Goal: Book appointment/travel/reservation: Book appointment/travel/reservation

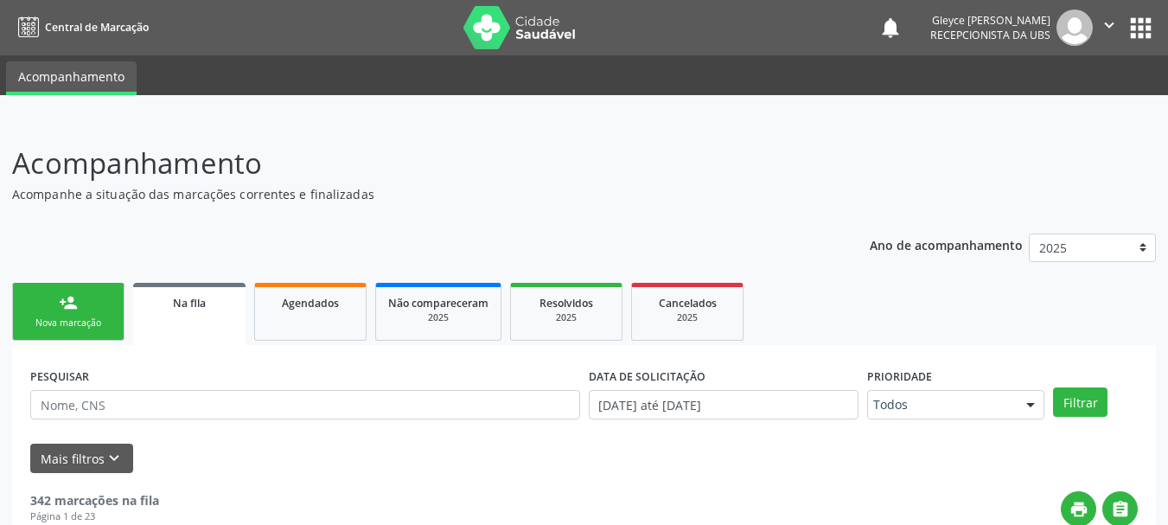
scroll to position [70, 0]
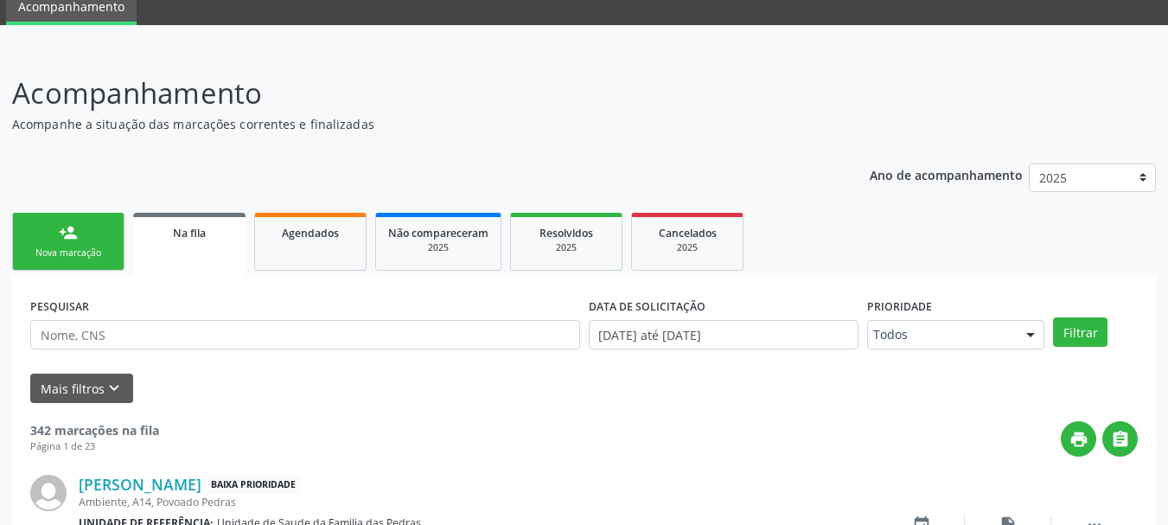
click at [56, 255] on div "Nova marcação" at bounding box center [68, 252] width 86 height 13
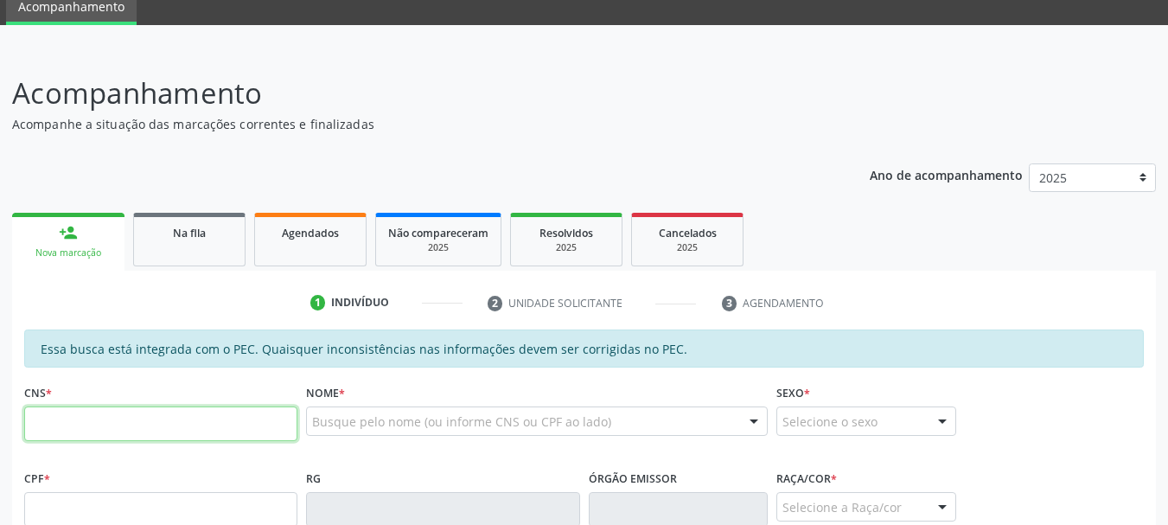
click at [76, 419] on input "text" at bounding box center [160, 423] width 273 height 35
click at [118, 428] on input "text" at bounding box center [160, 423] width 273 height 35
type input "704 6011 9620 2224"
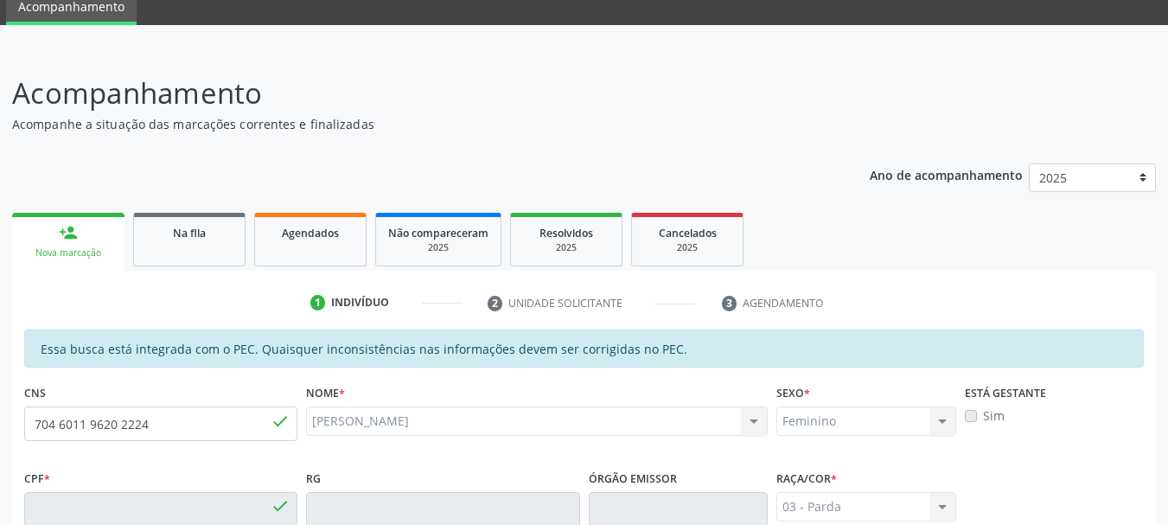
type input "049.086.484-84"
type input "2[DATE]"
type input "[PERSON_NAME]"
type input "[PHONE_NUMBER]"
type input "31"
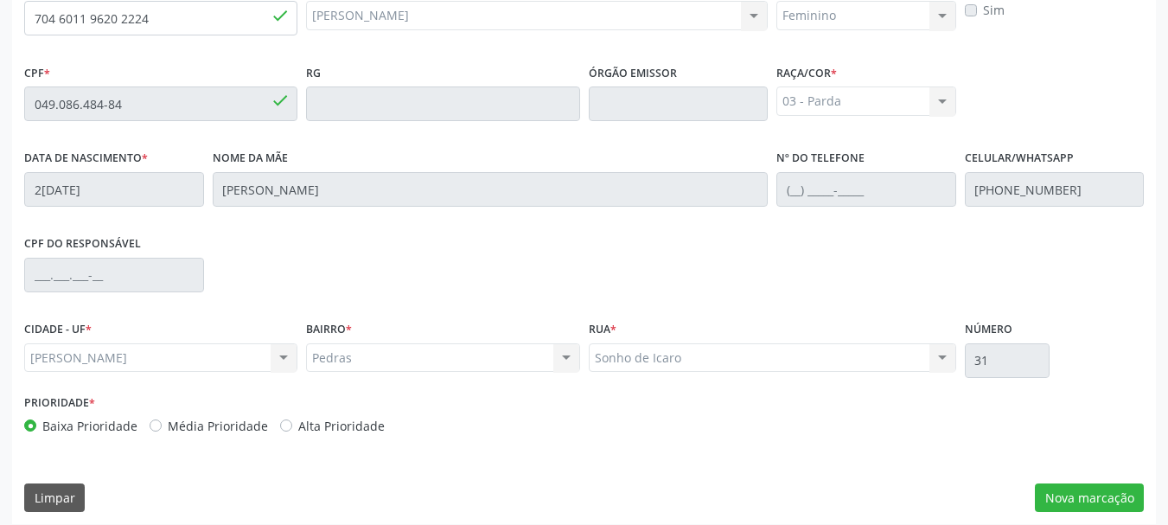
scroll to position [487, 0]
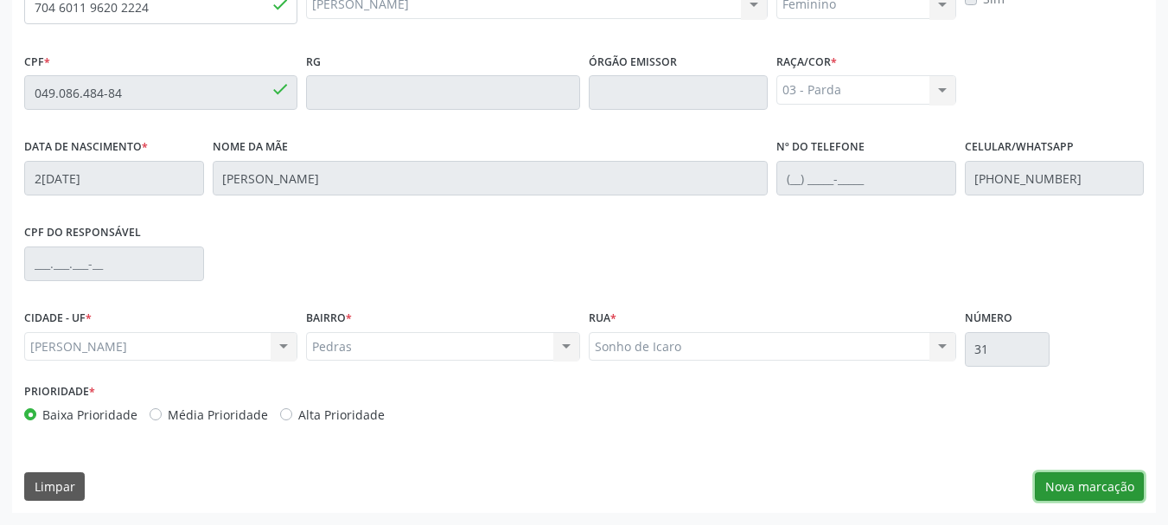
click at [1057, 487] on button "Nova marcação" at bounding box center [1089, 486] width 109 height 29
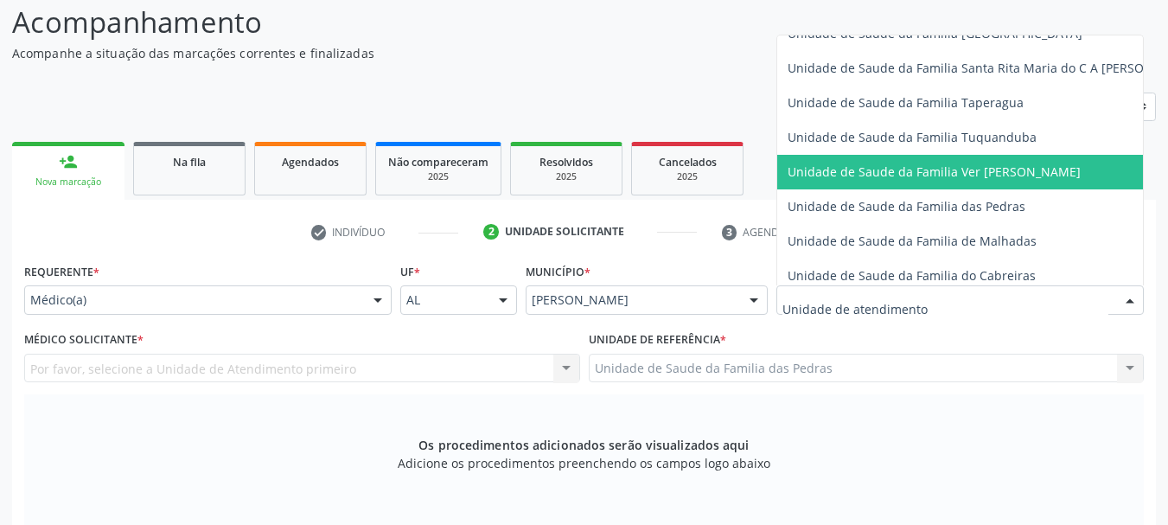
scroll to position [1297, 0]
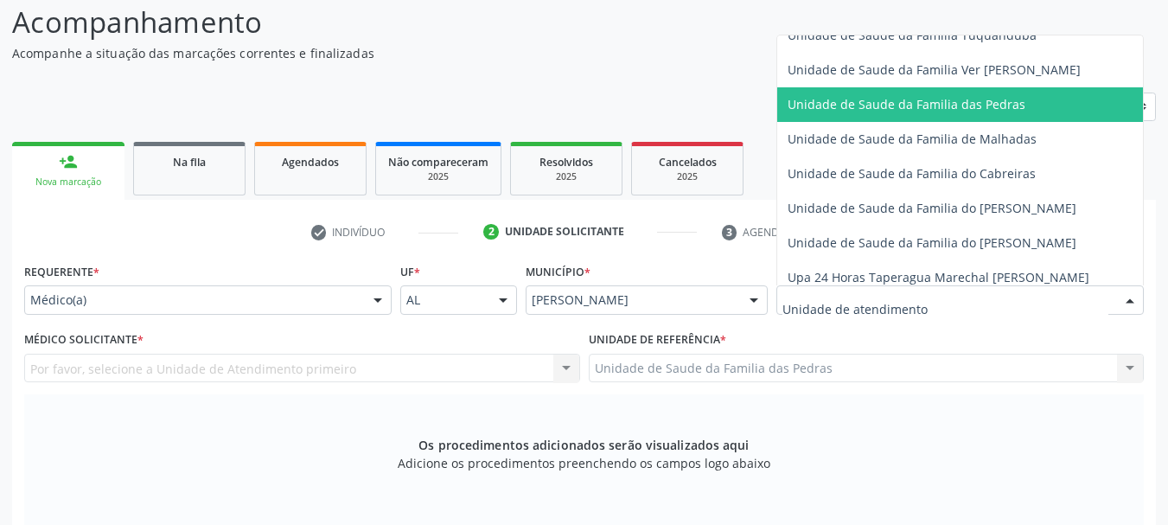
click at [839, 117] on span "Unidade de Saude da Familia das Pedras" at bounding box center [992, 104] width 431 height 35
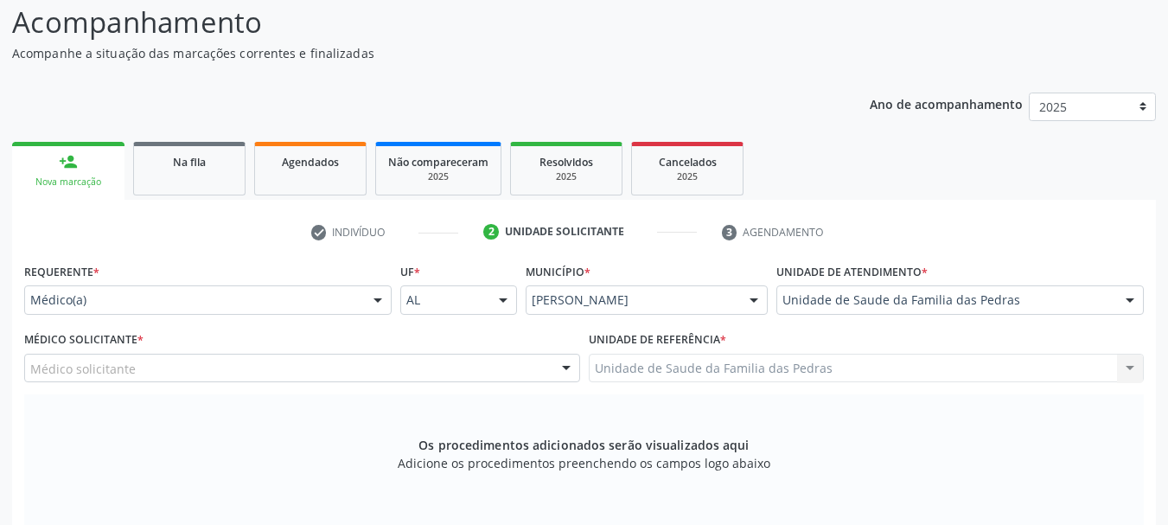
click at [433, 367] on div "Médico solicitante" at bounding box center [302, 368] width 556 height 29
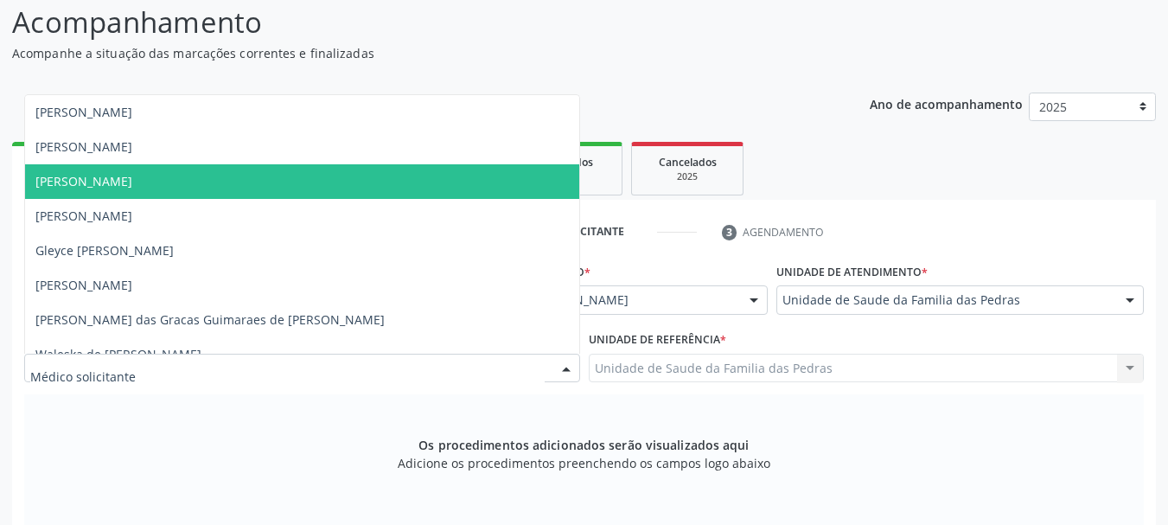
click at [370, 171] on span "[PERSON_NAME]" at bounding box center [302, 181] width 554 height 35
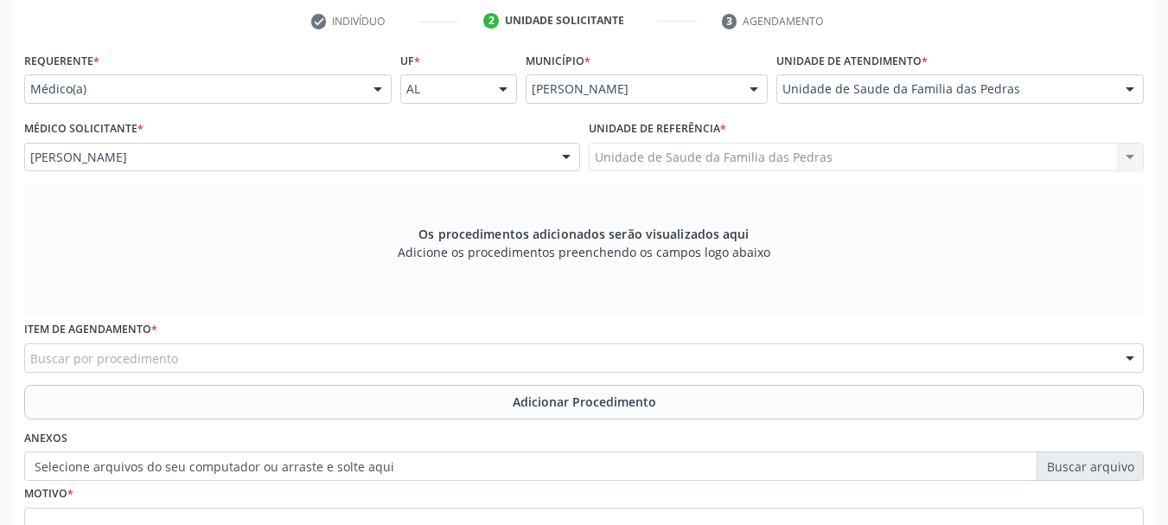
scroll to position [487, 0]
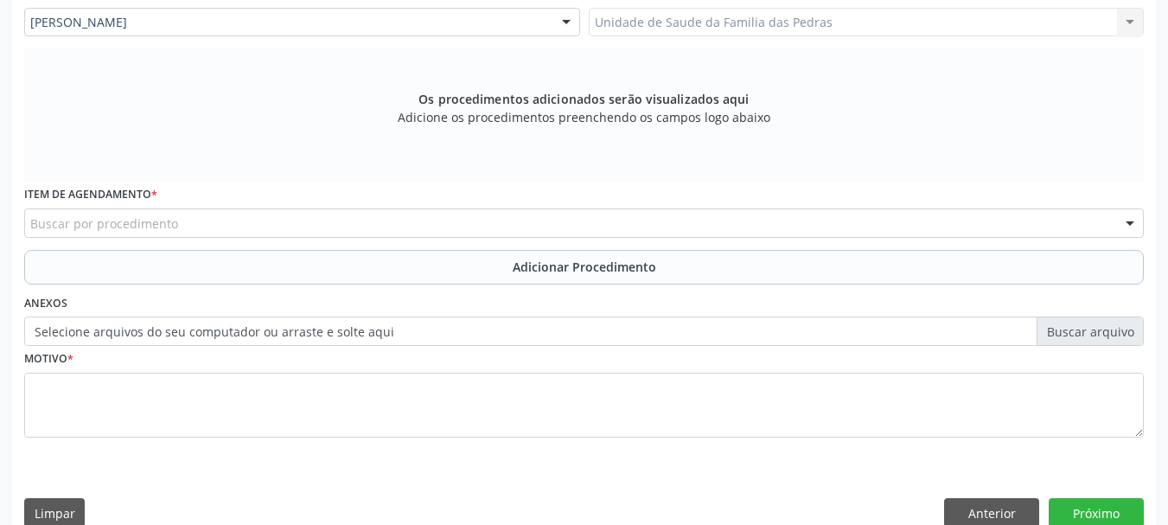
click at [402, 224] on div "Buscar por procedimento" at bounding box center [584, 222] width 1120 height 29
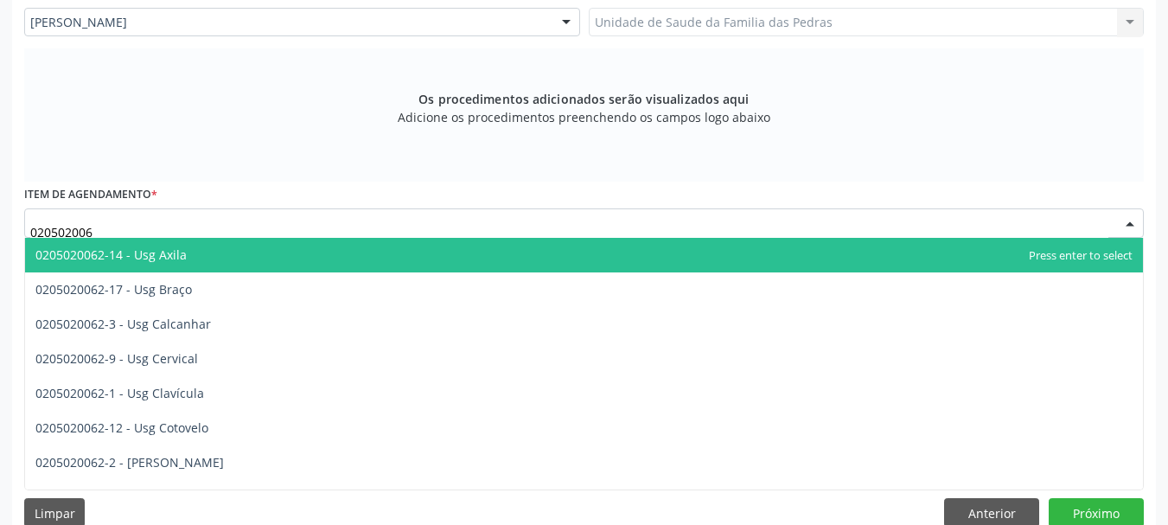
type input "0205020062"
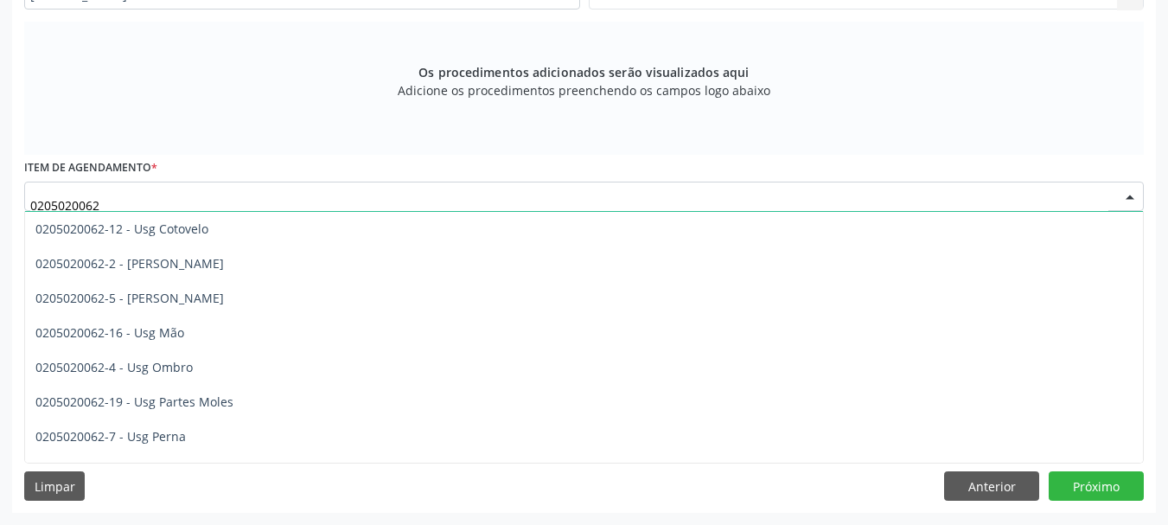
scroll to position [173, 0]
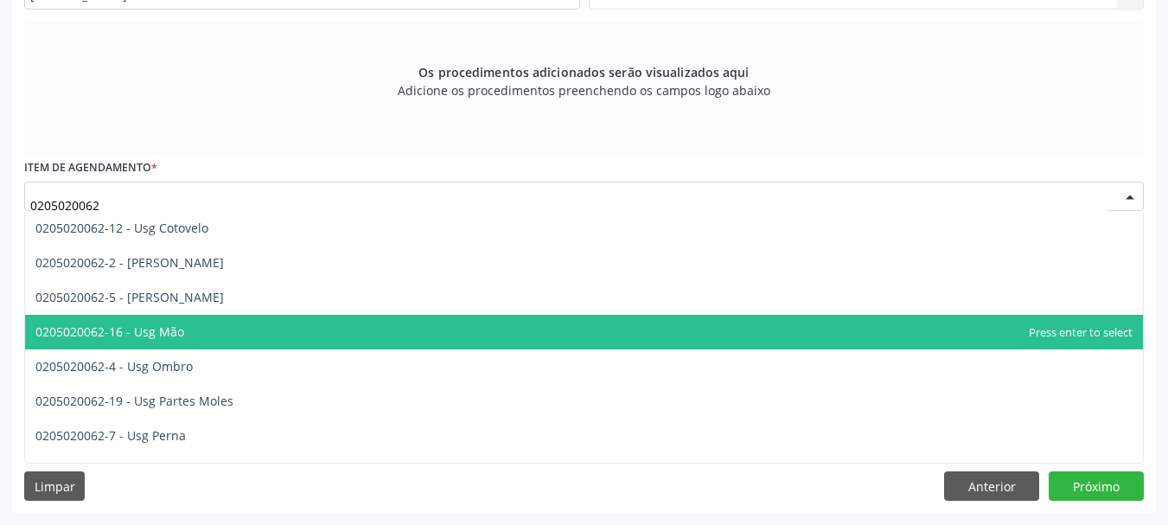
click at [177, 326] on span "0205020062-16 - Usg Mão" at bounding box center [109, 331] width 149 height 16
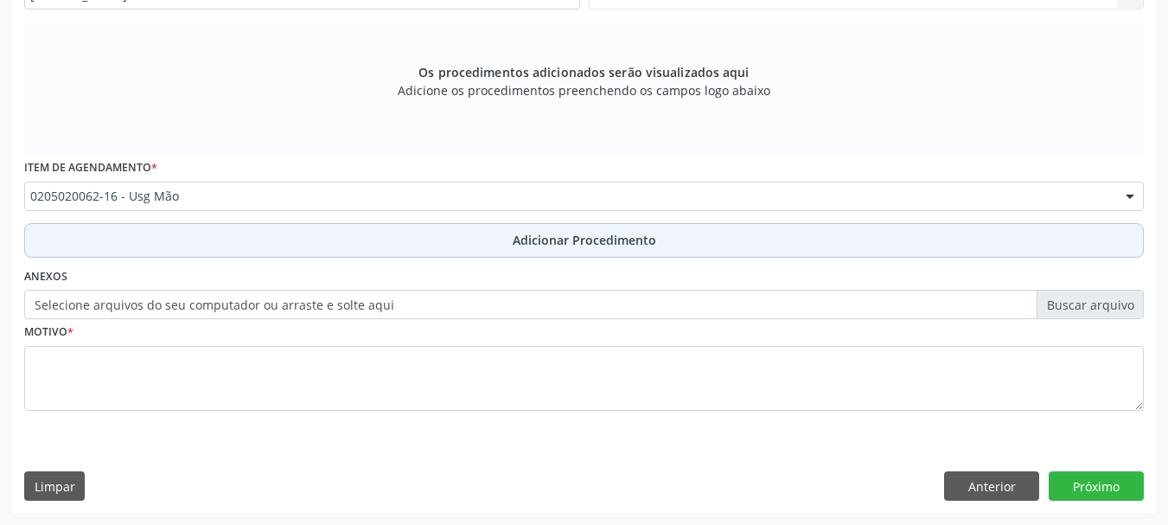
click at [246, 245] on button "Adicionar Procedimento" at bounding box center [584, 240] width 1120 height 35
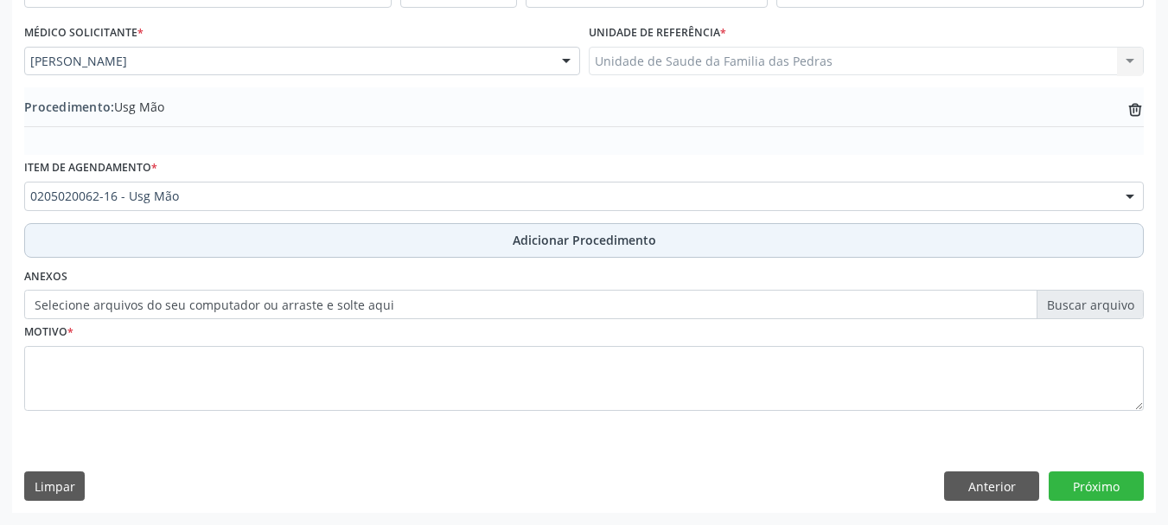
scroll to position [448, 0]
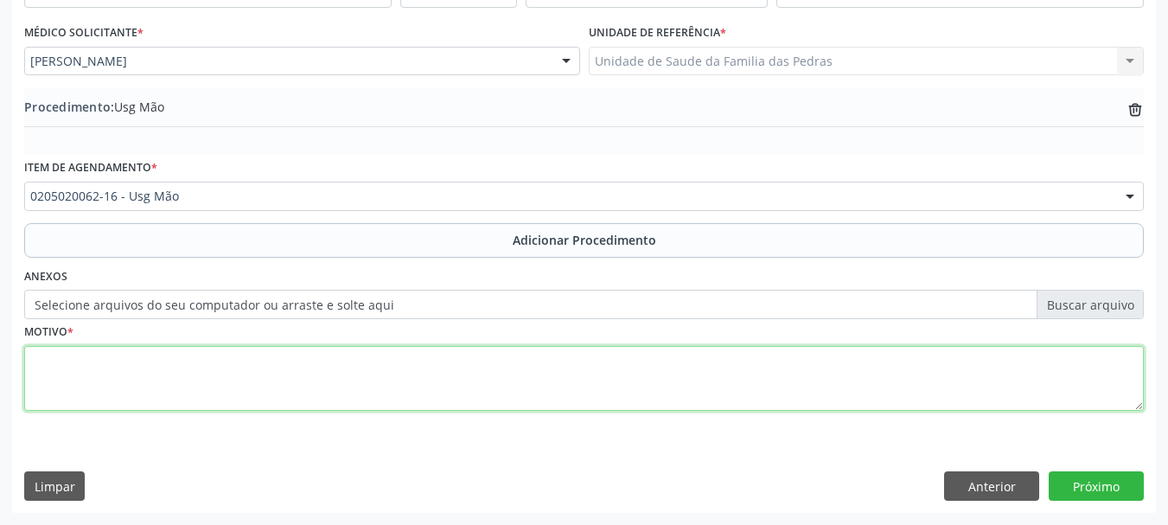
click at [132, 348] on textarea at bounding box center [584, 379] width 1120 height 66
type textarea "usg de partes moles da região tenar de mão esquerda"
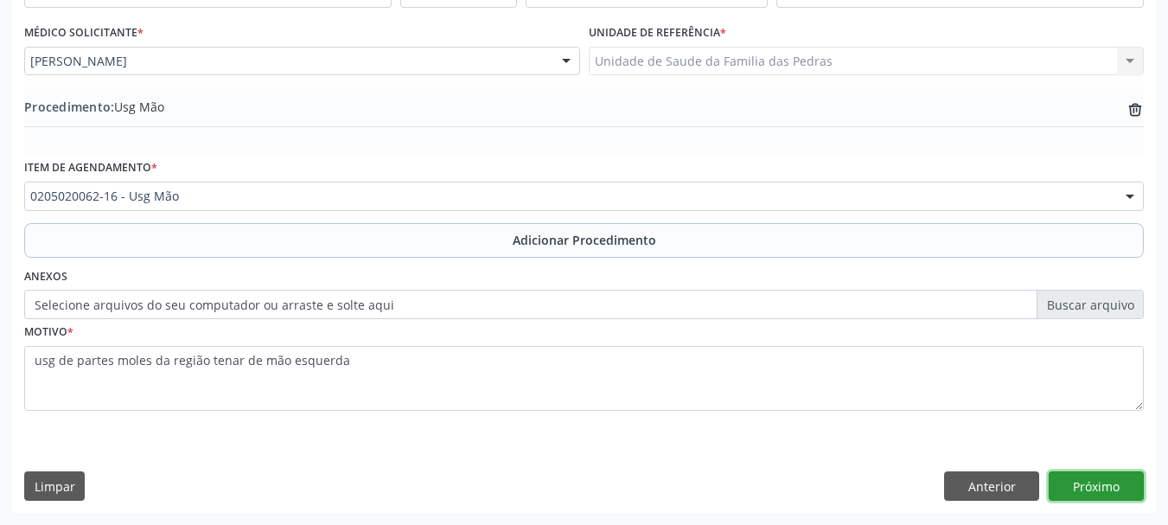
click at [1061, 491] on button "Próximo" at bounding box center [1096, 485] width 95 height 29
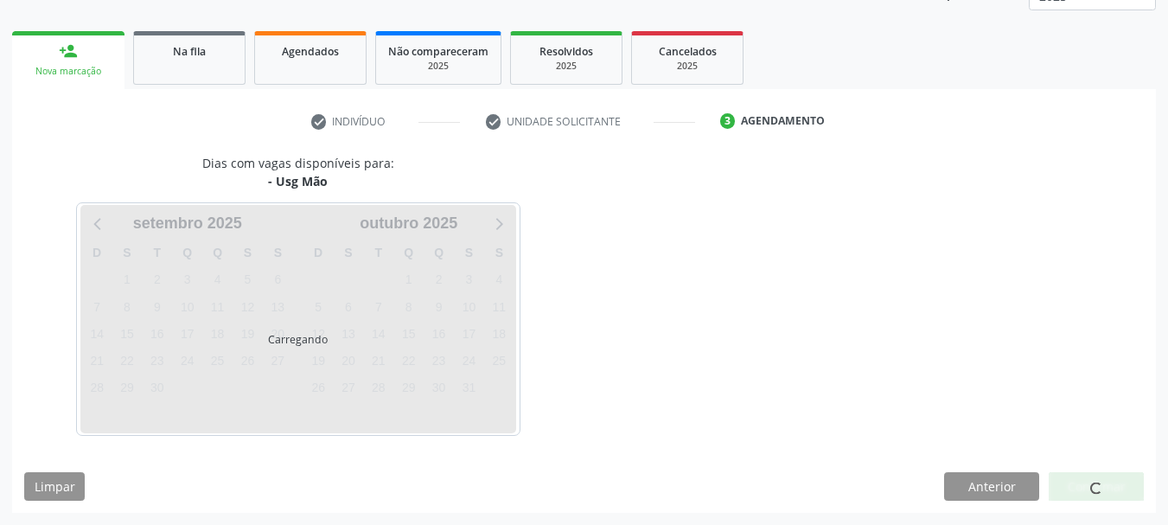
scroll to position [303, 0]
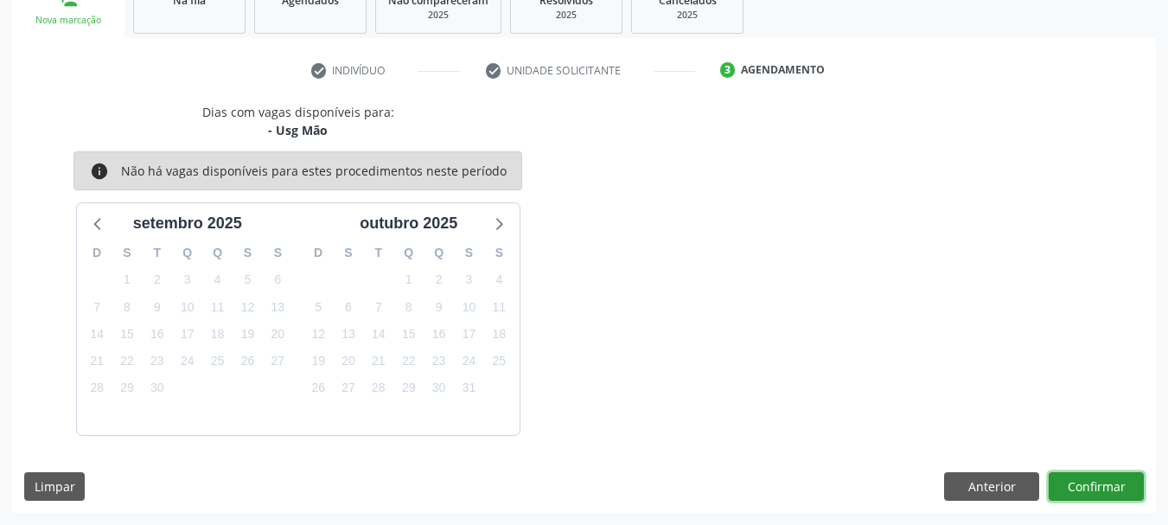
click at [1075, 486] on button "Confirmar" at bounding box center [1096, 486] width 95 height 29
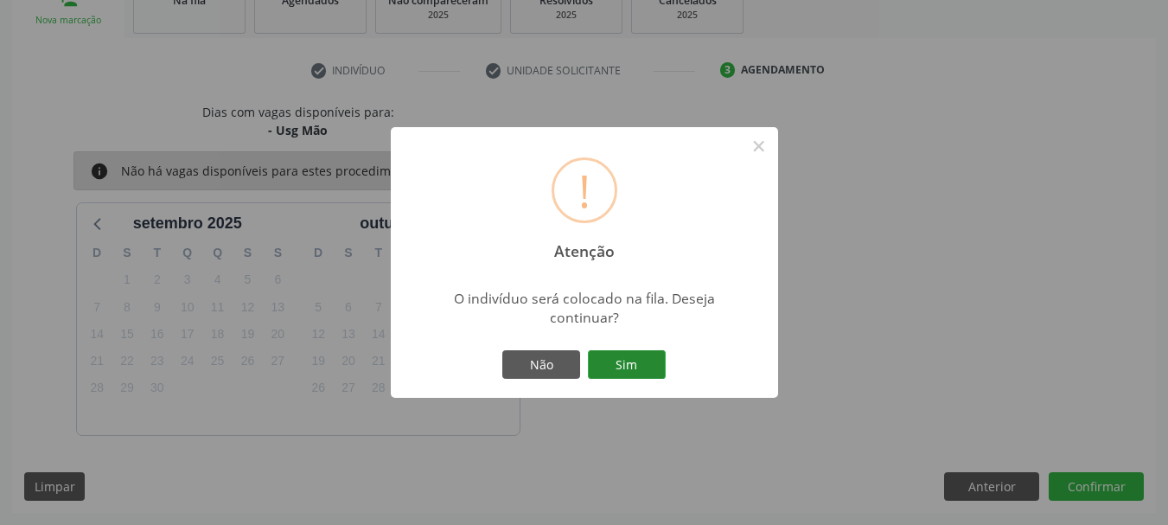
click at [627, 372] on button "Sim" at bounding box center [627, 364] width 78 height 29
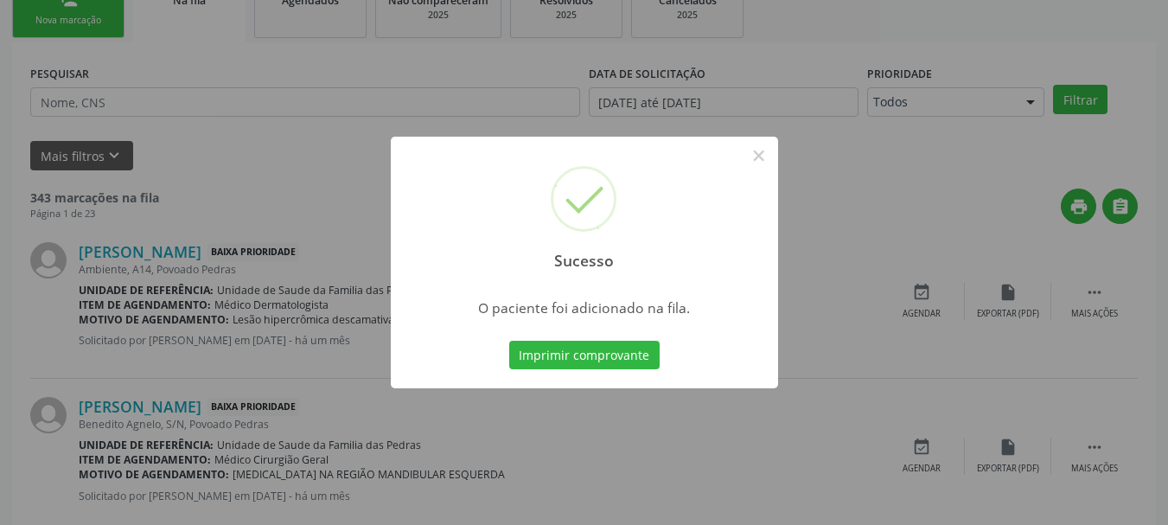
scroll to position [70, 0]
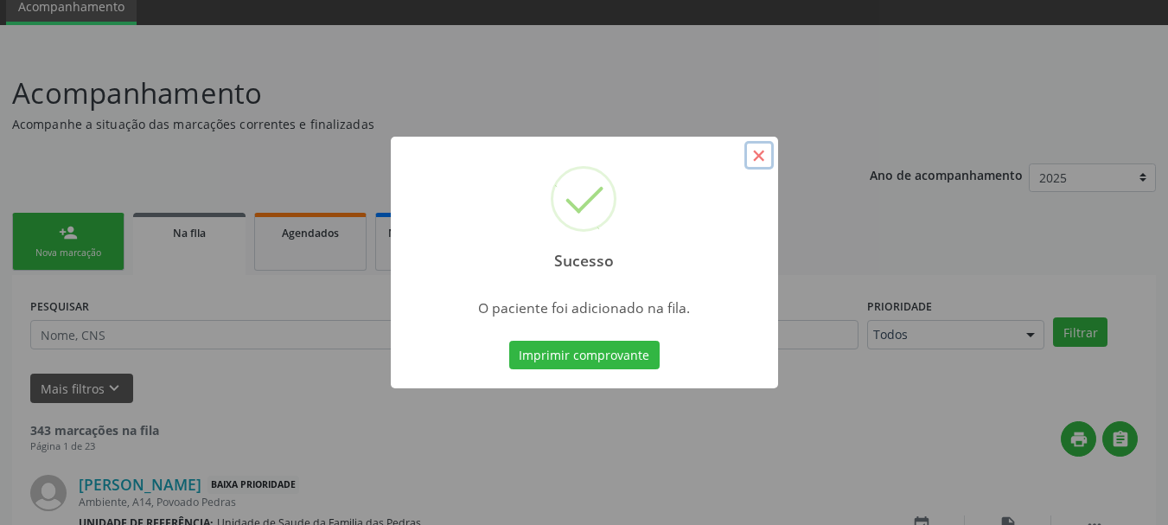
click at [756, 161] on button "×" at bounding box center [758, 155] width 29 height 29
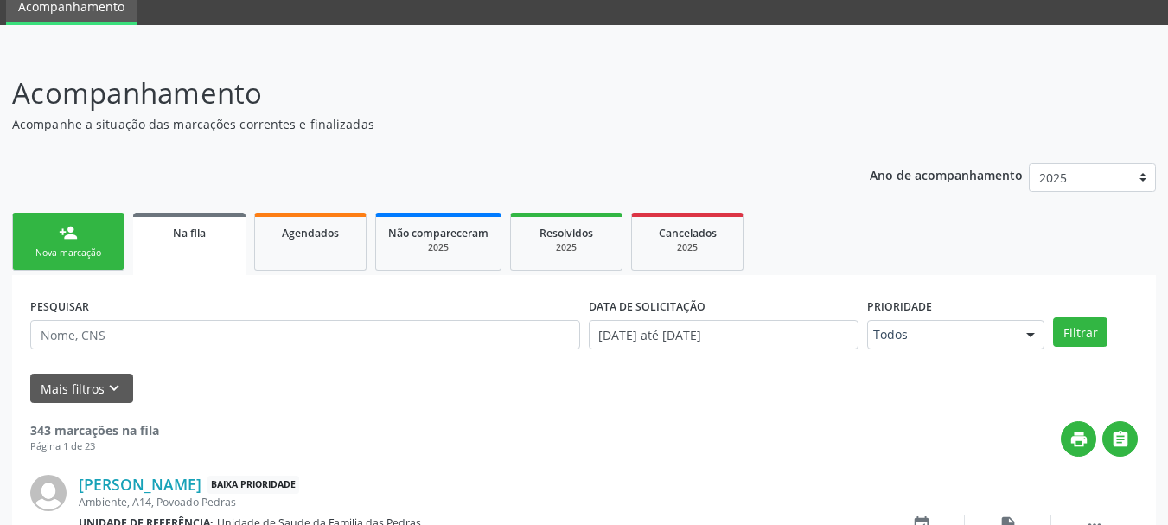
click at [77, 255] on div "Nova marcação" at bounding box center [68, 252] width 86 height 13
